Goal: Check status: Check status

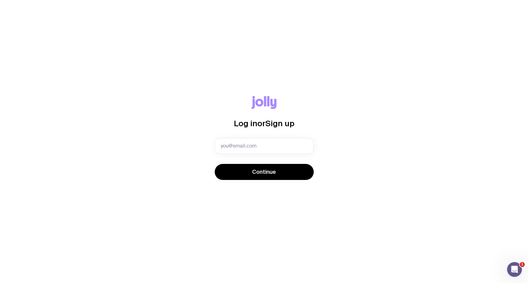
type input "[EMAIL_ADDRESS][DOMAIN_NAME]"
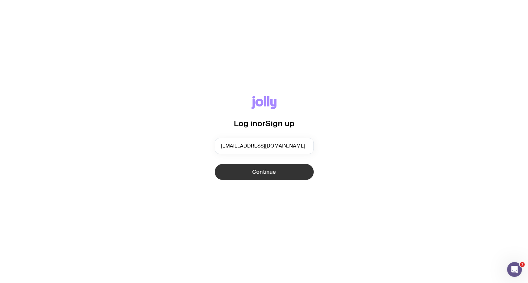
click at [256, 177] on button "Continue" at bounding box center [263, 172] width 99 height 16
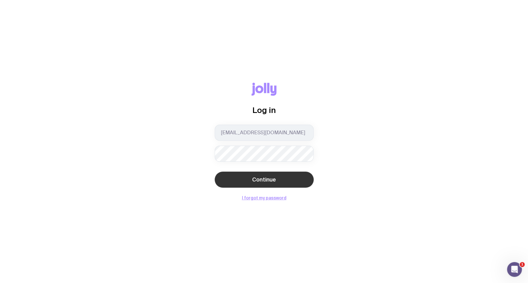
click at [246, 177] on button "Continue" at bounding box center [263, 180] width 99 height 16
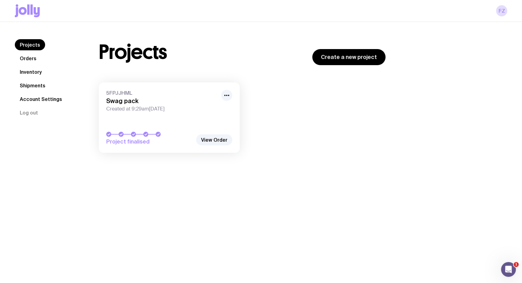
click at [181, 122] on link "5FPJJHML Swag pack Created at 9:29am[DATE] Project finalised" at bounding box center [169, 118] width 141 height 70
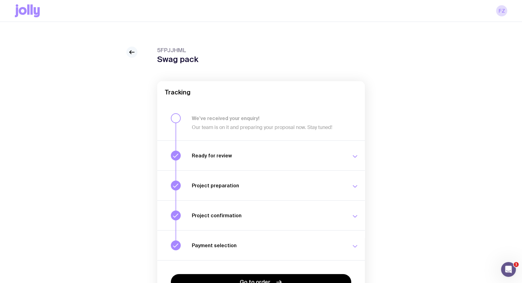
click at [131, 53] on icon at bounding box center [131, 52] width 7 height 7
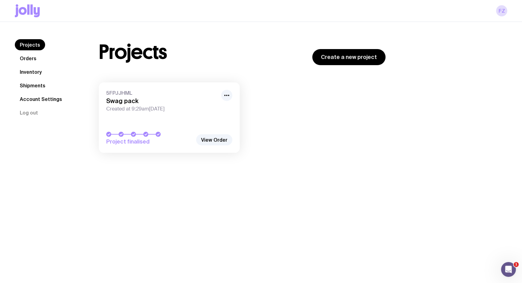
click at [39, 86] on link "Shipments" at bounding box center [33, 85] width 36 height 11
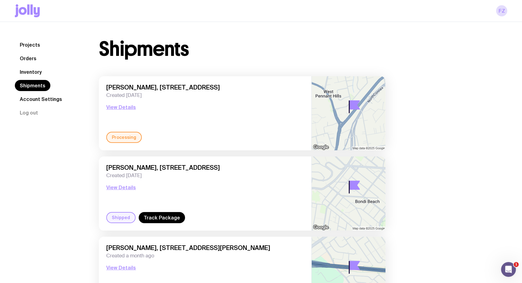
click at [183, 122] on div "[PERSON_NAME], [STREET_ADDRESS] Created [DATE] View Details" at bounding box center [205, 108] width 198 height 48
click at [123, 105] on button "View Details" at bounding box center [121, 107] width 30 height 7
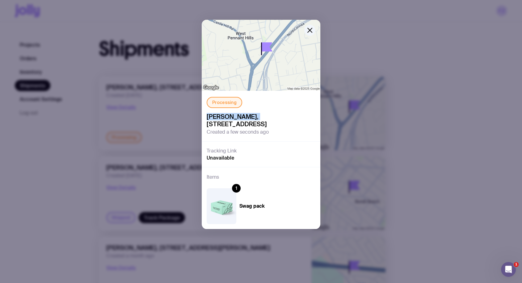
drag, startPoint x: 207, startPoint y: 115, endPoint x: 257, endPoint y: 116, distance: 49.5
click at [257, 116] on span "[PERSON_NAME], [STREET_ADDRESS]" at bounding box center [261, 120] width 109 height 15
copy span "[PERSON_NAME]"
